Goal: Information Seeking & Learning: Find specific fact

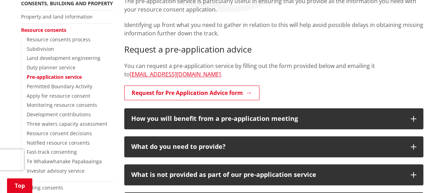
scroll to position [175, 0]
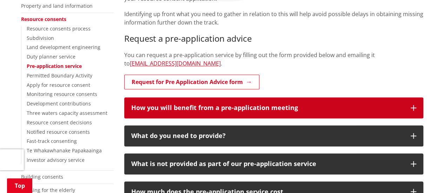
click at [319, 108] on h3 "How you will benefit from a pre-application meeting" at bounding box center [267, 108] width 272 height 7
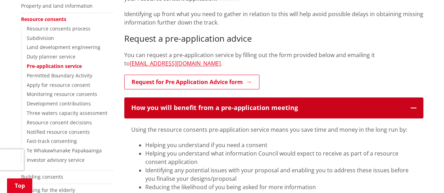
click at [328, 111] on h3 "How you will benefit from a pre-application meeting" at bounding box center [267, 108] width 272 height 7
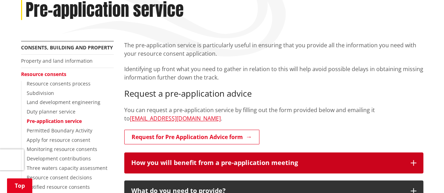
scroll to position [70, 0]
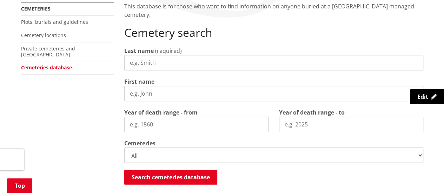
scroll to position [175, 0]
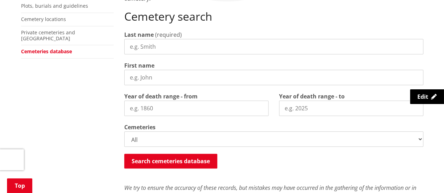
click at [212, 44] on input "Last name" at bounding box center [273, 46] width 299 height 15
type input "Revell"
type input "V"
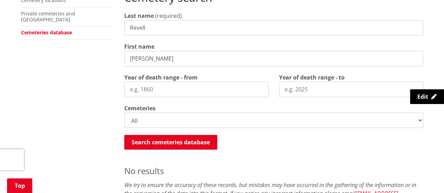
scroll to position [183, 0]
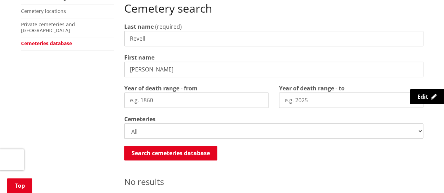
drag, startPoint x: 158, startPoint y: 36, endPoint x: 145, endPoint y: 40, distance: 13.4
click at [145, 40] on input "Revell" at bounding box center [273, 38] width 299 height 15
click at [144, 40] on input "Revell" at bounding box center [273, 38] width 299 height 15
click at [182, 62] on input "[PERSON_NAME]" at bounding box center [273, 69] width 299 height 15
type input "[PERSON_NAME]"
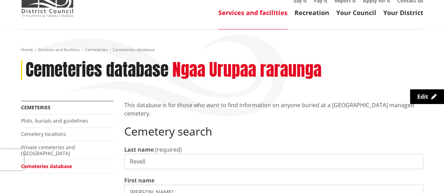
scroll to position [0, 0]
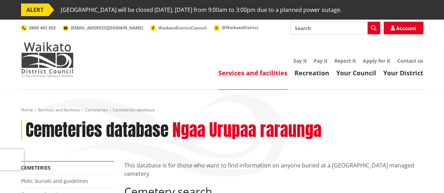
scroll to position [105, 0]
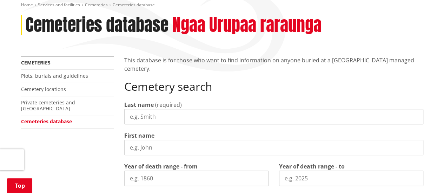
click at [191, 116] on input "Last name" at bounding box center [273, 116] width 299 height 15
type input "Revell"
type input "Brian"
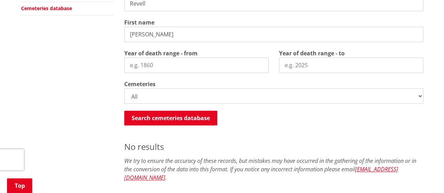
scroll to position [183, 0]
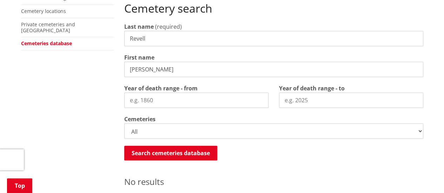
click at [195, 71] on input "Brian" at bounding box center [273, 69] width 299 height 15
